Goal: Navigation & Orientation: Find specific page/section

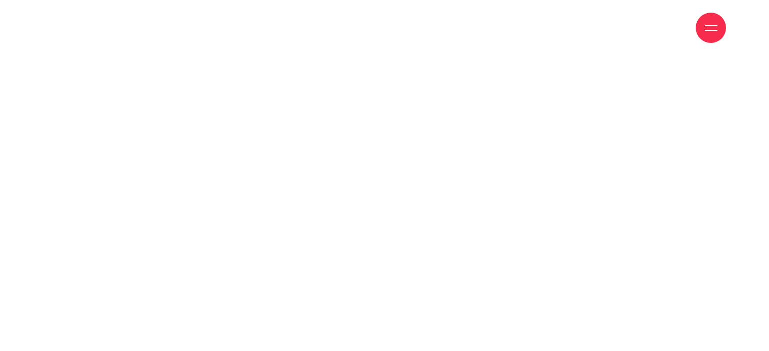
scroll to position [51, 0]
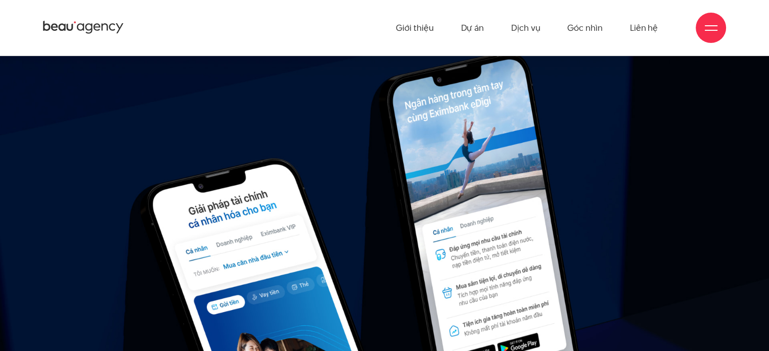
scroll to position [11609, 0]
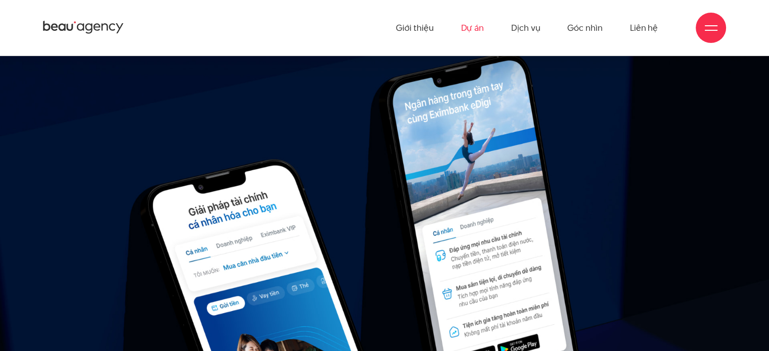
click at [477, 34] on link "Dự án" at bounding box center [472, 28] width 23 height 56
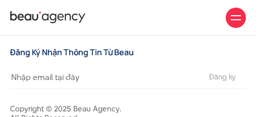
scroll to position [6674, 0]
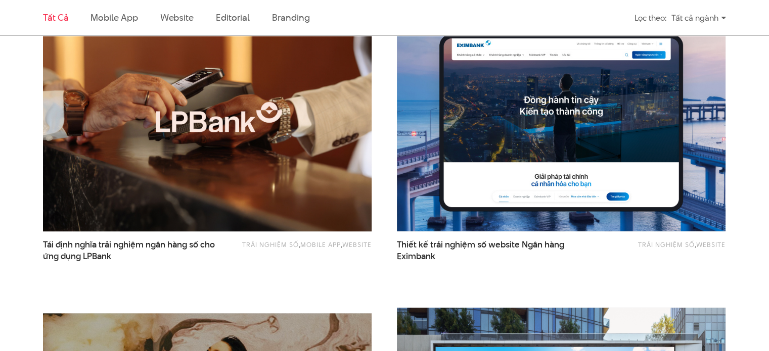
scroll to position [657, 0]
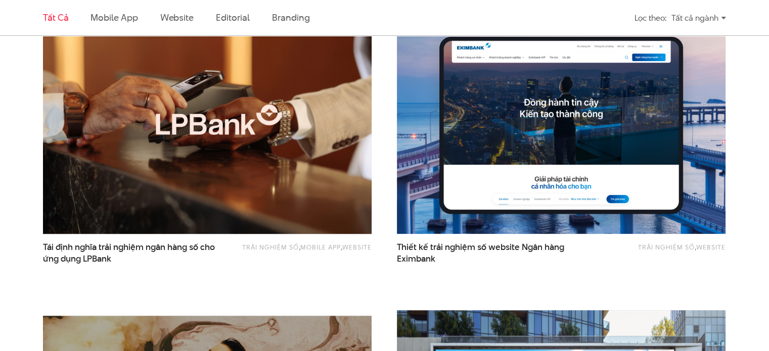
click at [219, 120] on img at bounding box center [208, 124] width 362 height 242
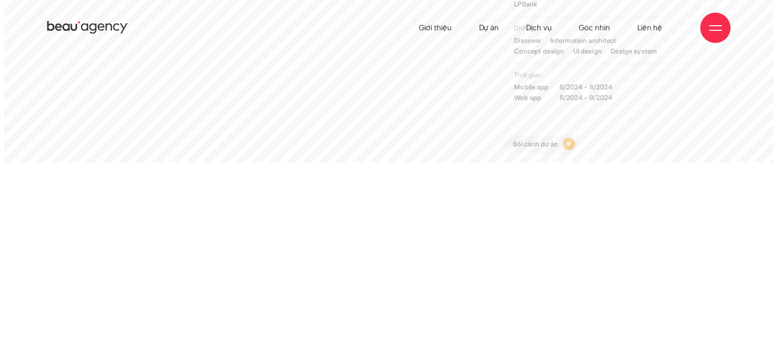
scroll to position [8, 0]
